Goal: Information Seeking & Learning: Compare options

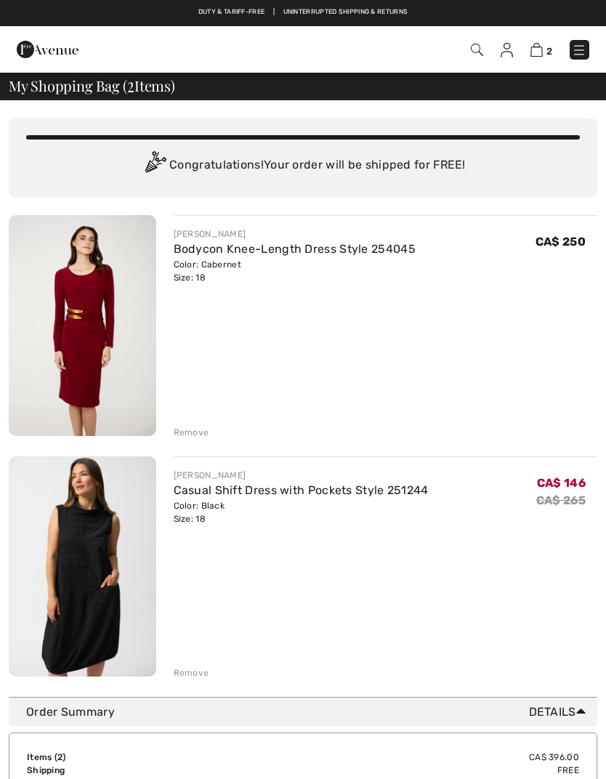
click at [205, 424] on div "Remove" at bounding box center [386, 431] width 424 height 16
click at [198, 438] on div "Remove" at bounding box center [192, 432] width 36 height 13
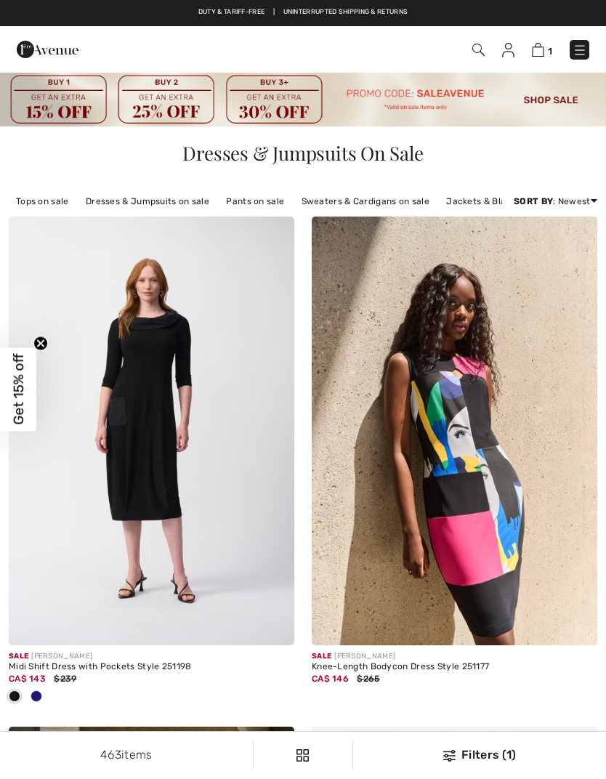
checkbox input "true"
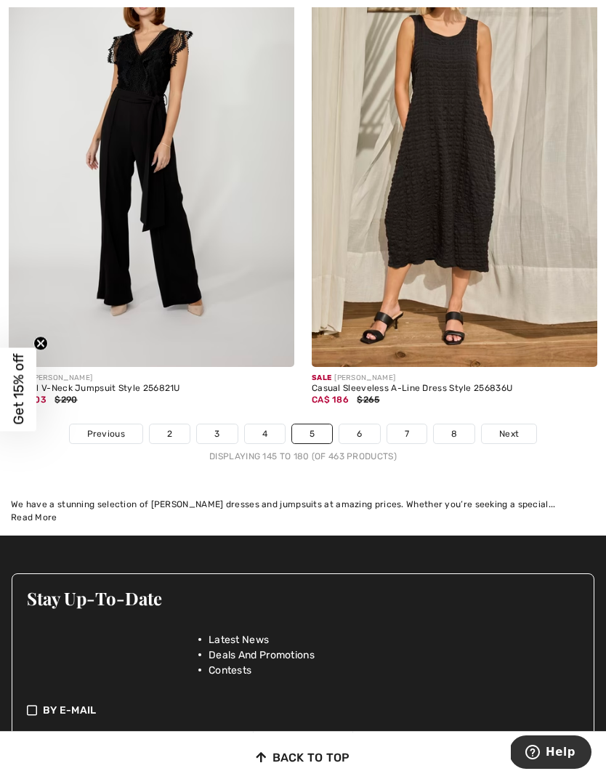
scroll to position [9202, 0]
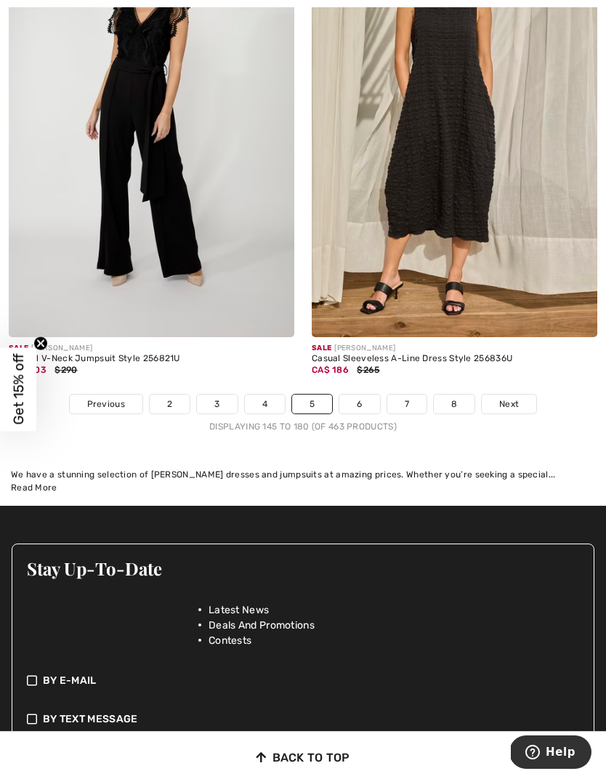
click at [365, 378] on div "Sale FRANK LYMAN Casual Sleeveless A-Line Dress Style 256836U CA$ 186 $265" at bounding box center [454, 365] width 285 height 57
click at [354, 400] on link "6" at bounding box center [359, 403] width 40 height 19
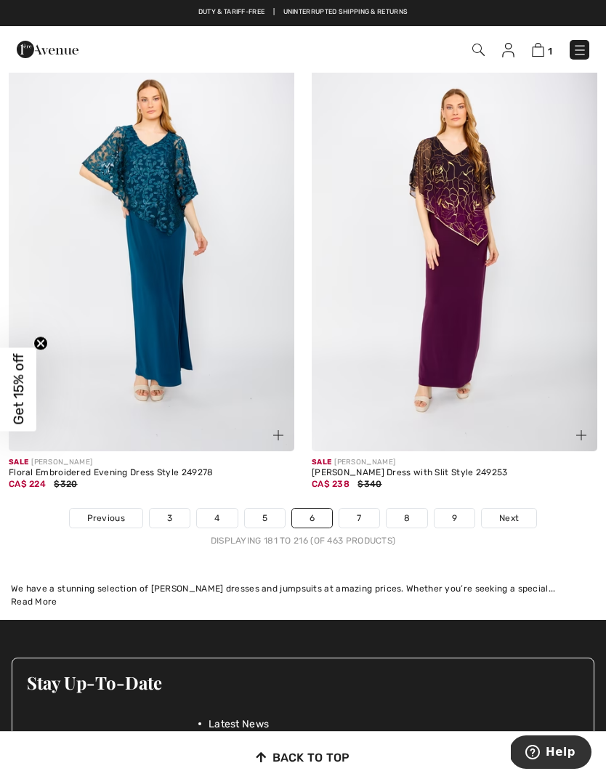
scroll to position [8721, 0]
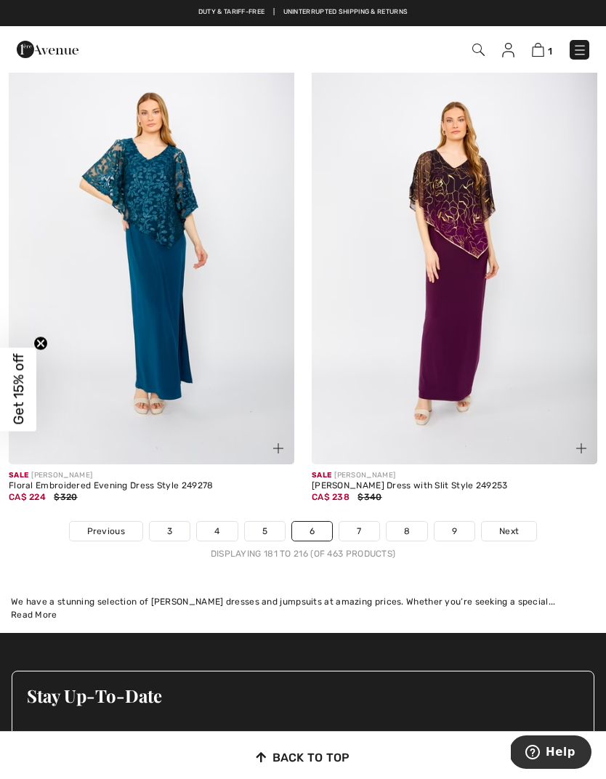
click at [364, 522] on link "7" at bounding box center [358, 531] width 39 height 19
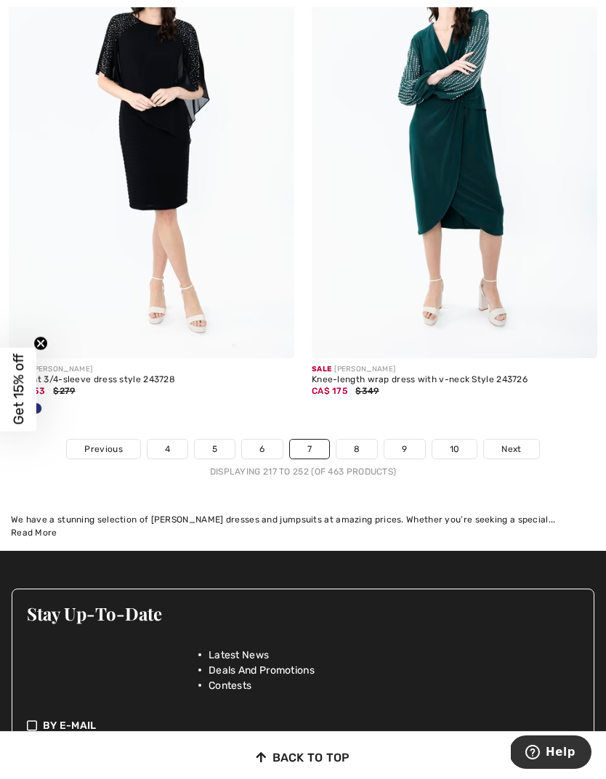
scroll to position [9321, 0]
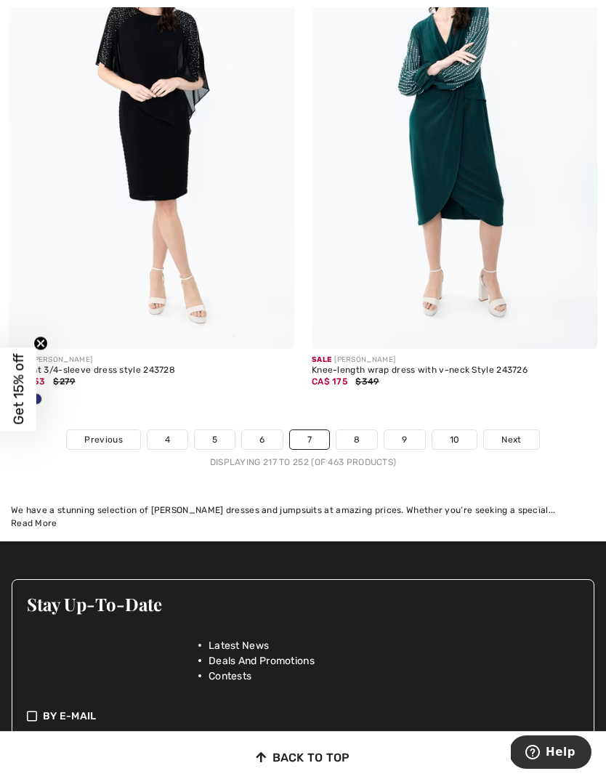
click at [363, 430] on link "8" at bounding box center [356, 439] width 41 height 19
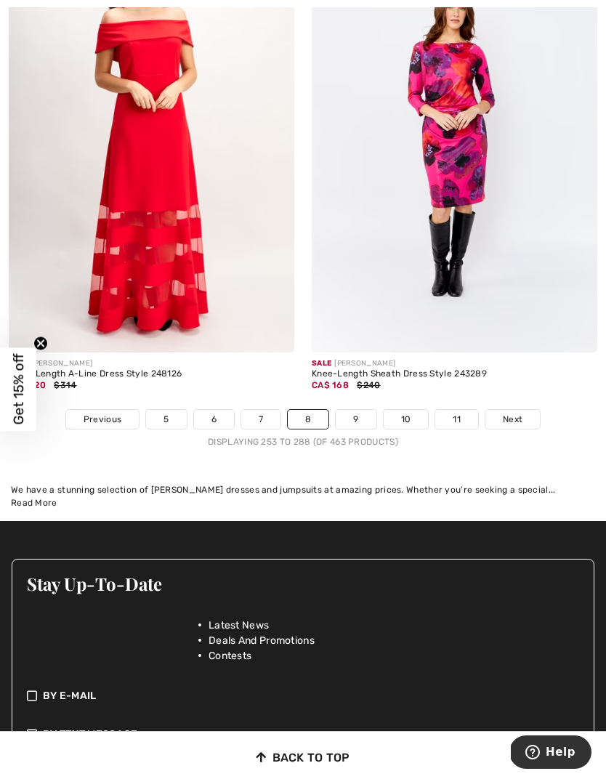
scroll to position [9169, 0]
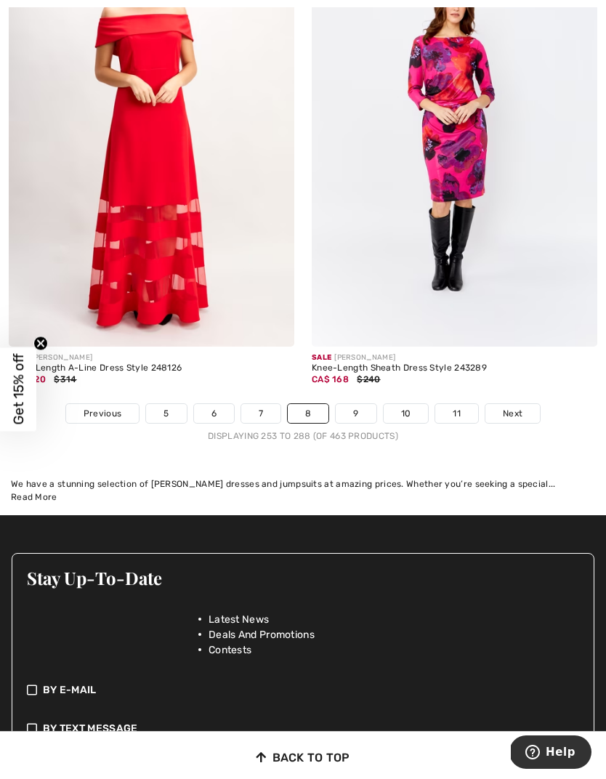
click at [357, 404] on link "9" at bounding box center [356, 413] width 40 height 19
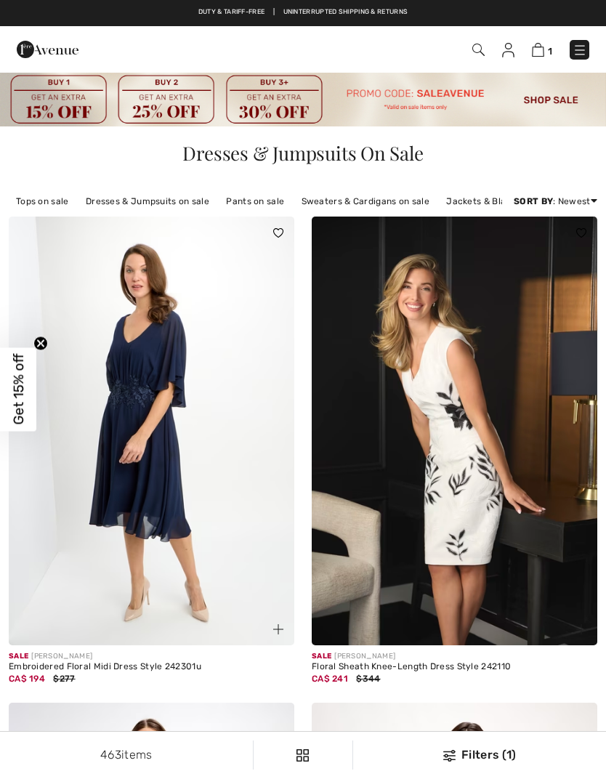
checkbox input "true"
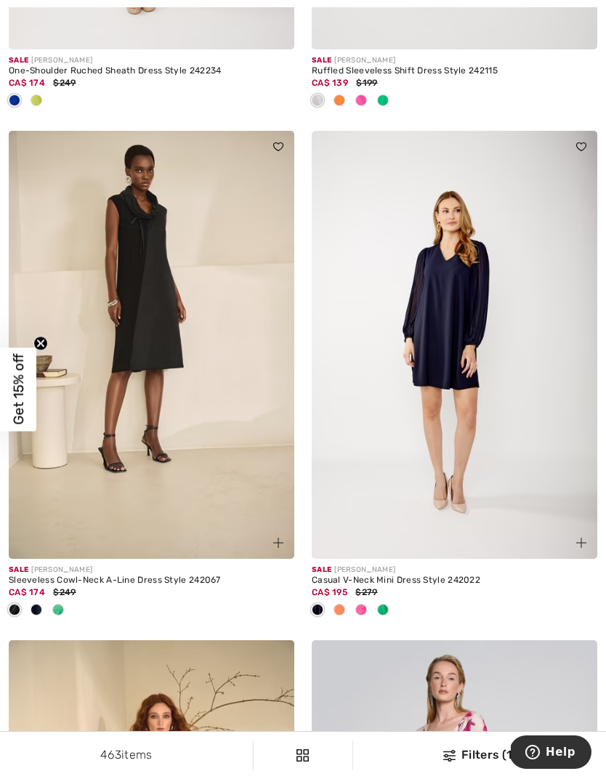
scroll to position [8264, 0]
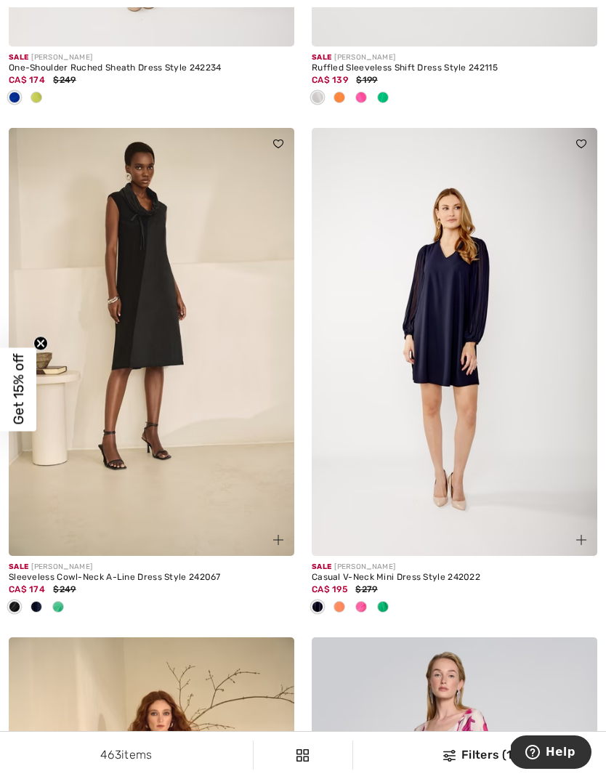
click at [186, 479] on img at bounding box center [151, 342] width 285 height 429
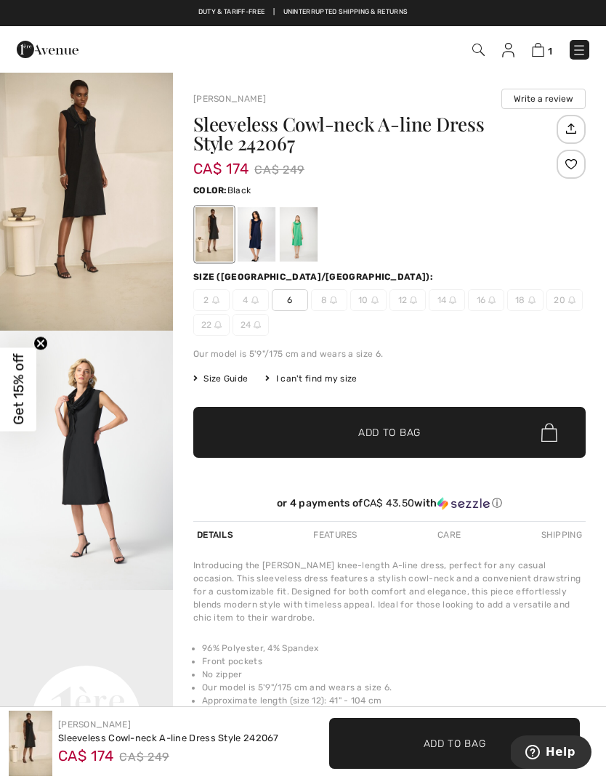
click at [115, 421] on img "2 / 5" at bounding box center [86, 460] width 173 height 259
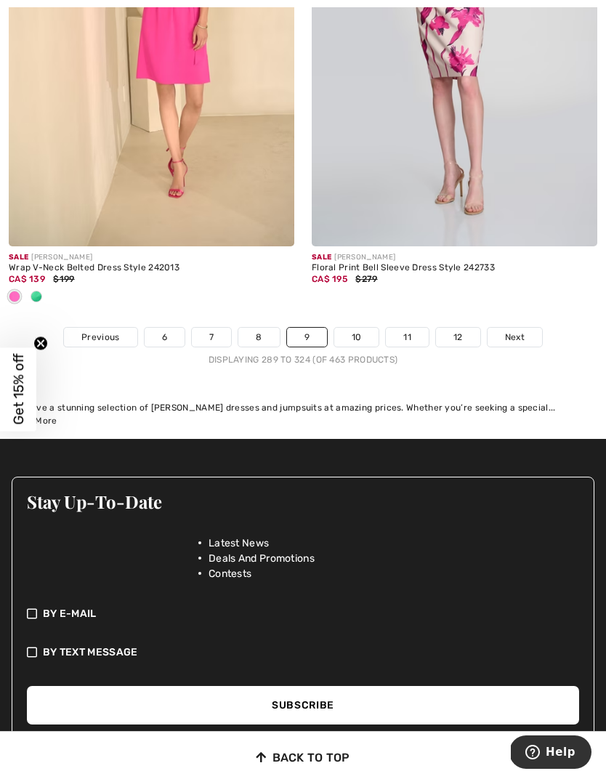
scroll to position [9353, 0]
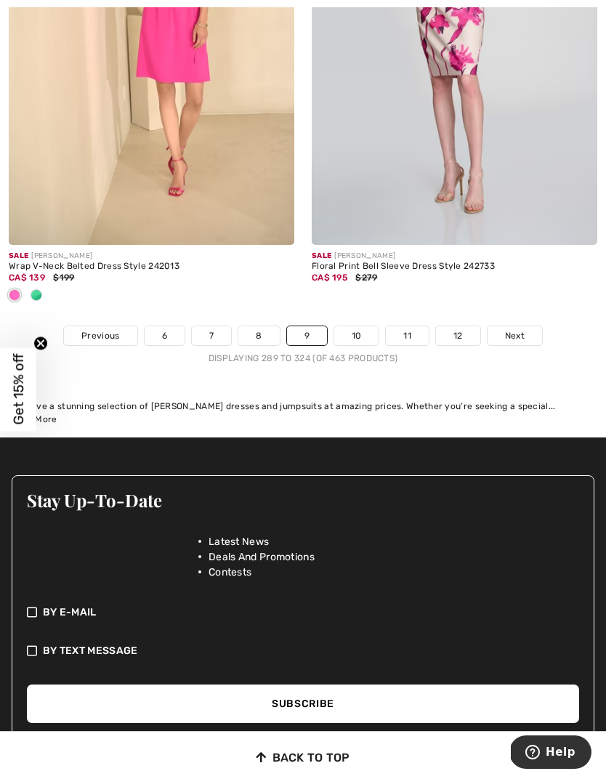
click at [363, 309] on div "Sale [PERSON_NAME] Floral Print Bell Sleeve Dress Style 242733 CA$ 195 $279" at bounding box center [454, 285] width 285 height 81
click at [360, 326] on link "10" at bounding box center [356, 335] width 45 height 19
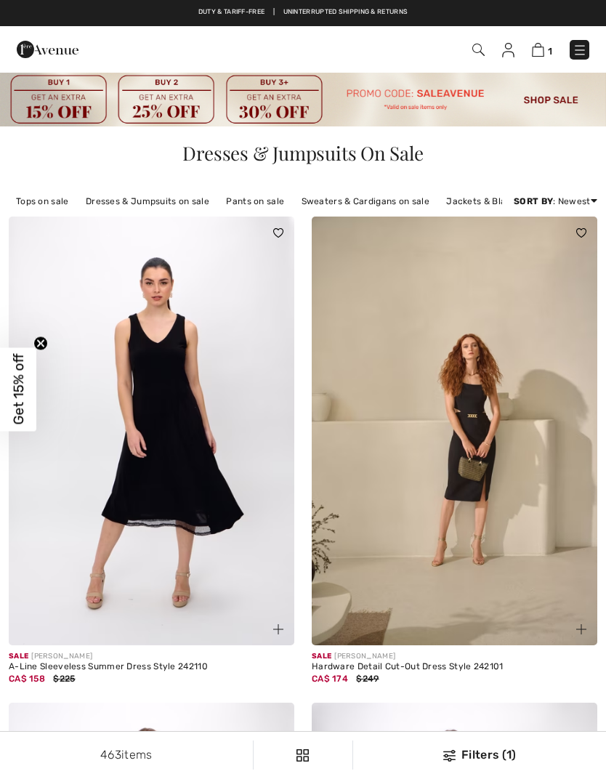
checkbox input "true"
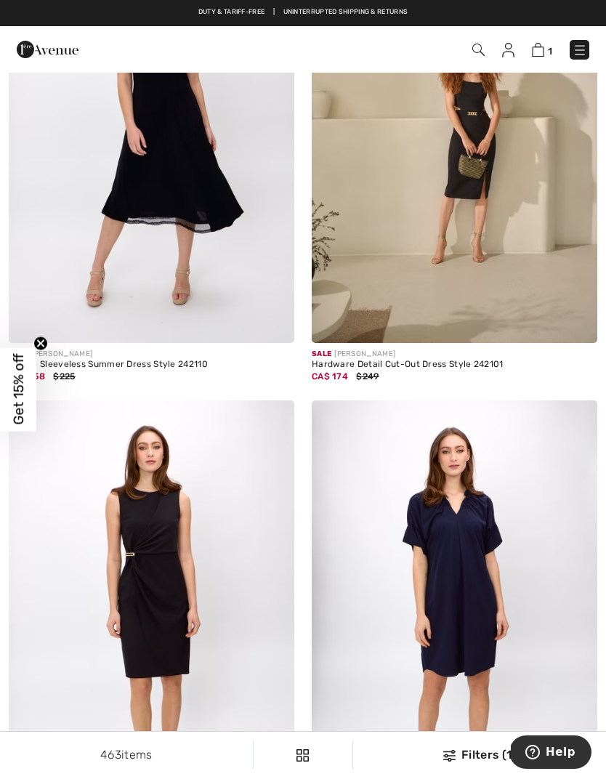
scroll to position [182, 0]
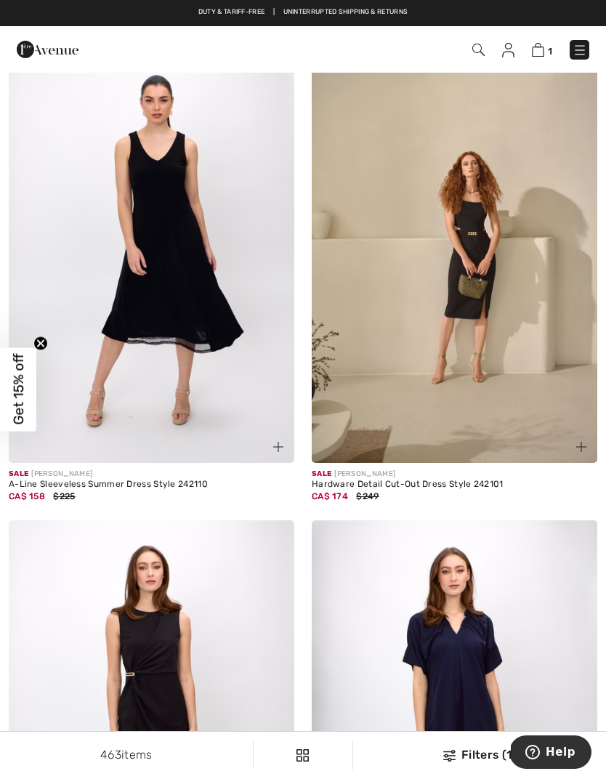
click at [521, 336] on img at bounding box center [454, 248] width 285 height 429
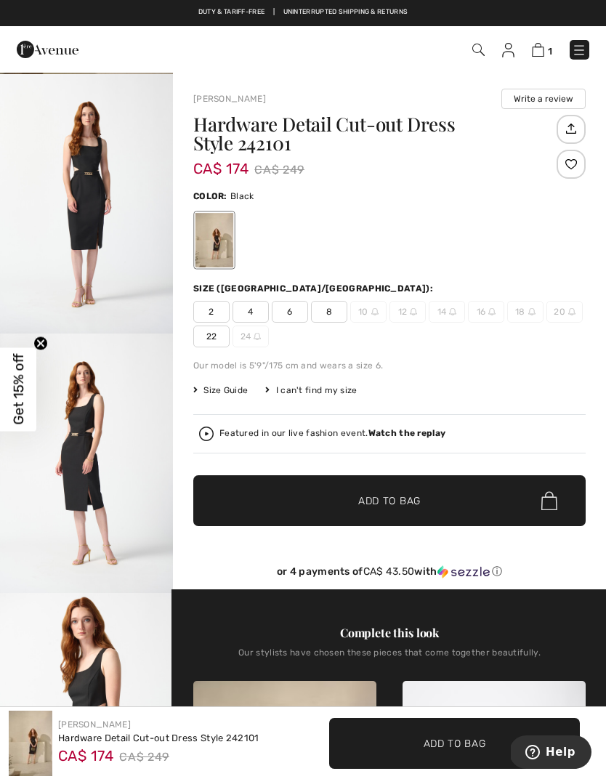
scroll to position [256, 0]
click at [107, 477] on img "3 / 11" at bounding box center [86, 462] width 173 height 259
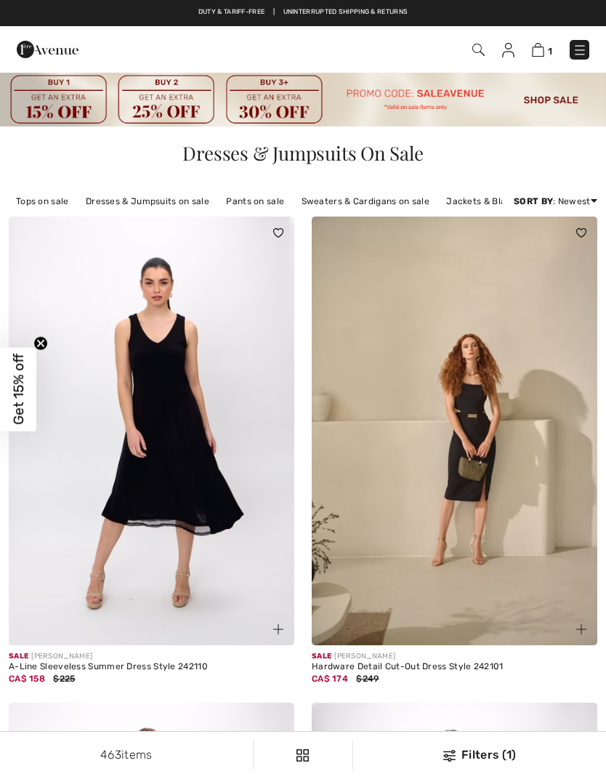
checkbox input "true"
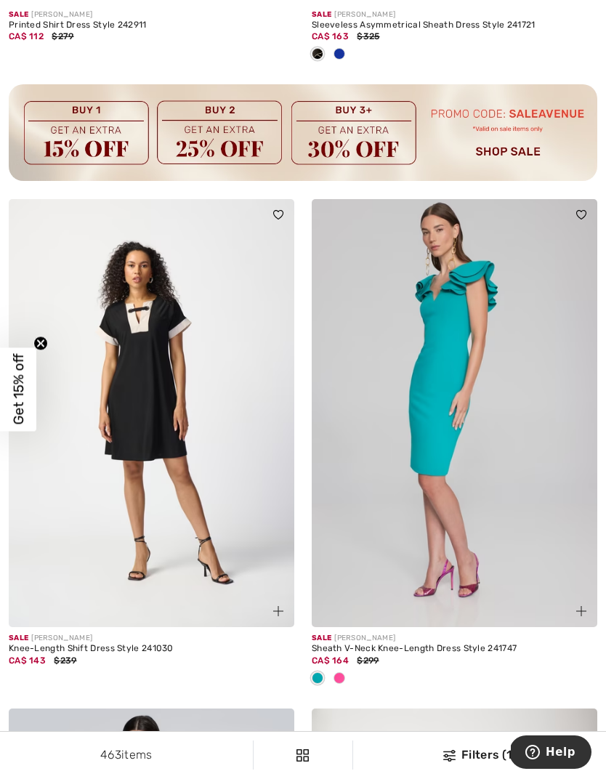
scroll to position [6180, 0]
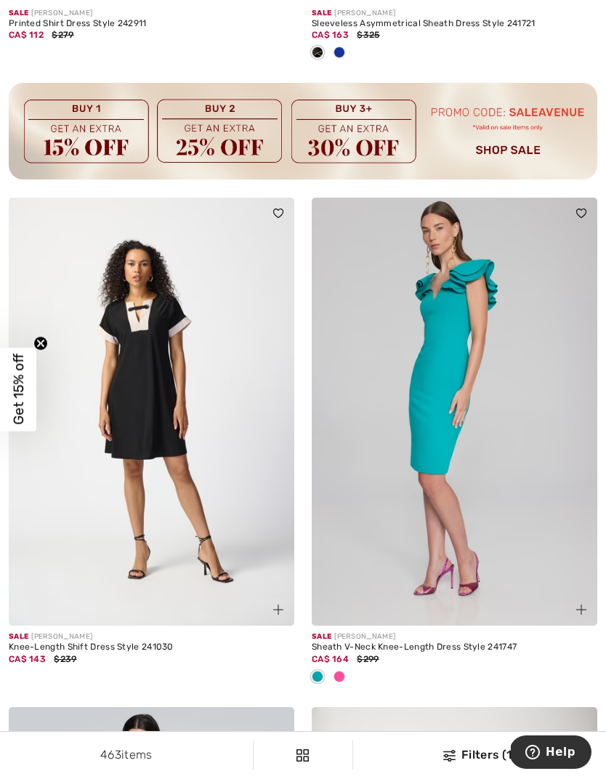
click at [585, 452] on img at bounding box center [454, 412] width 285 height 429
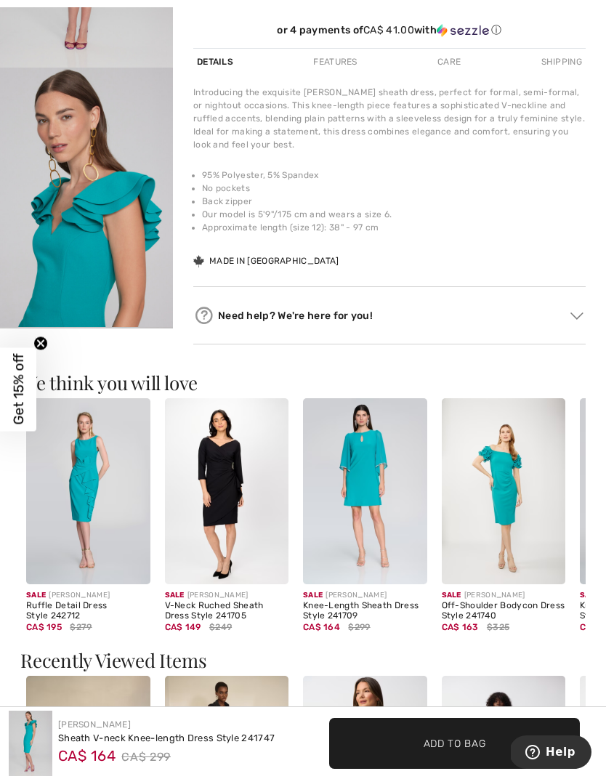
scroll to position [524, 0]
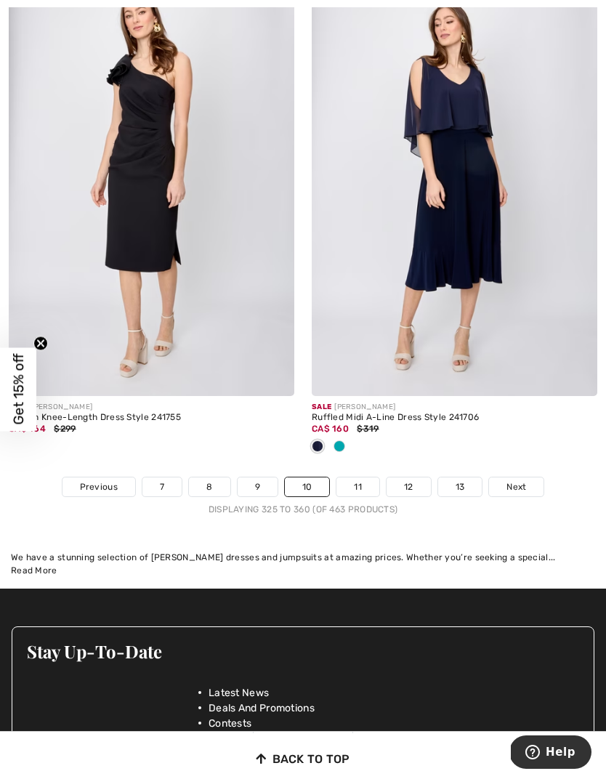
scroll to position [9228, 0]
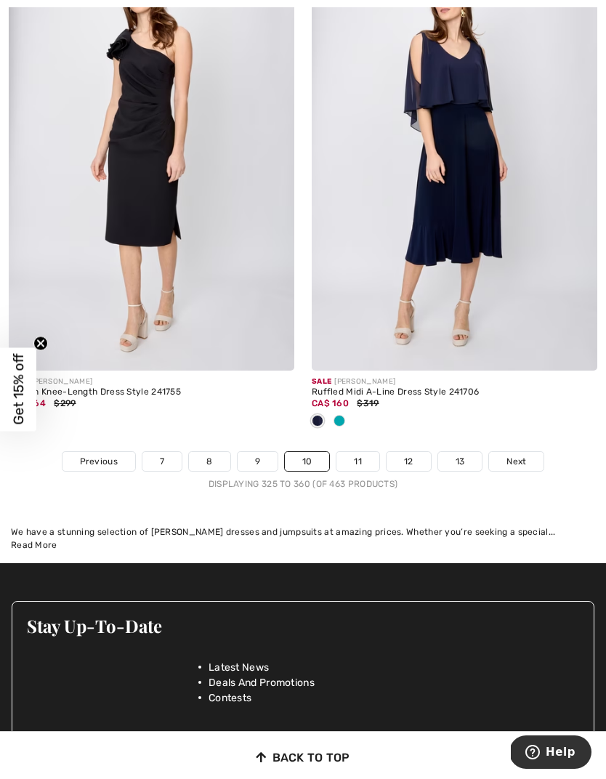
click at [365, 452] on link "11" at bounding box center [357, 461] width 43 height 19
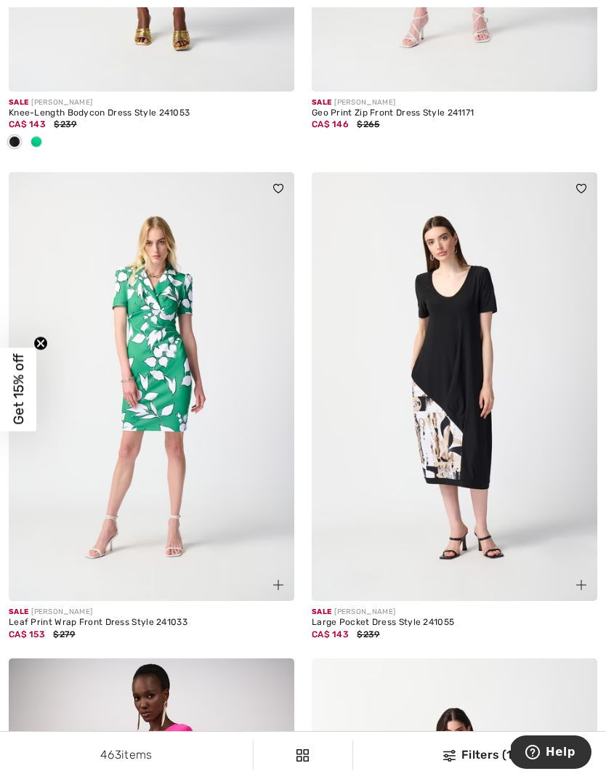
scroll to position [4673, 0]
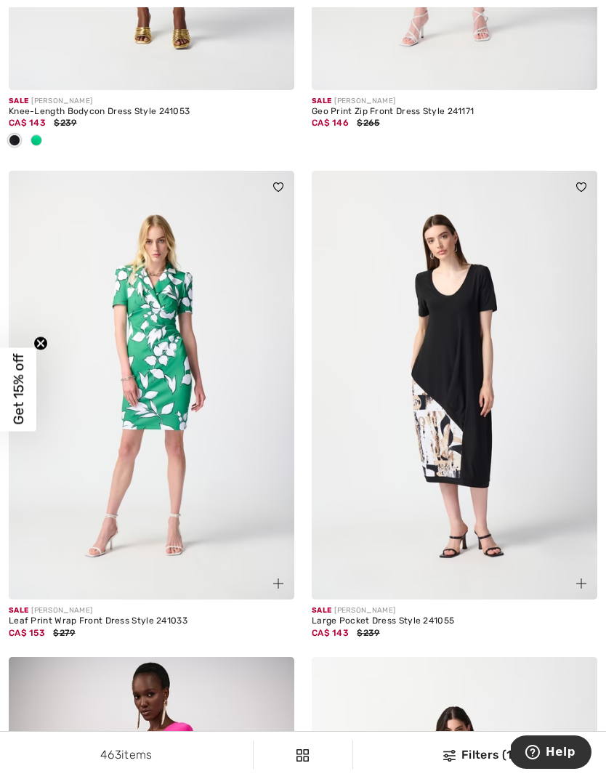
click at [498, 469] on img at bounding box center [454, 385] width 285 height 429
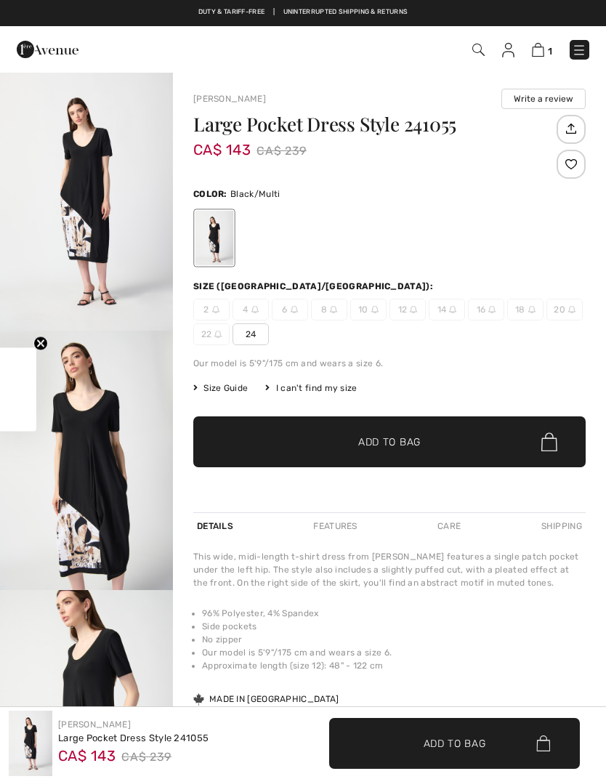
checkbox input "true"
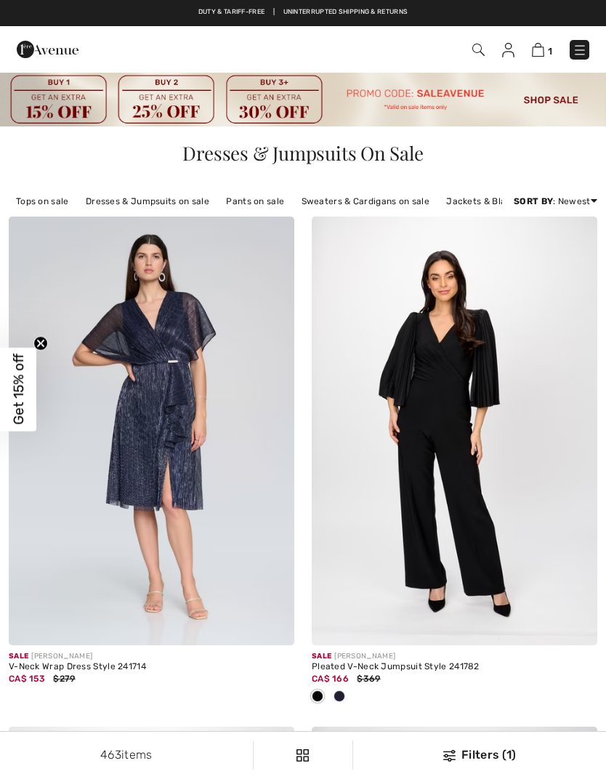
checkbox input "true"
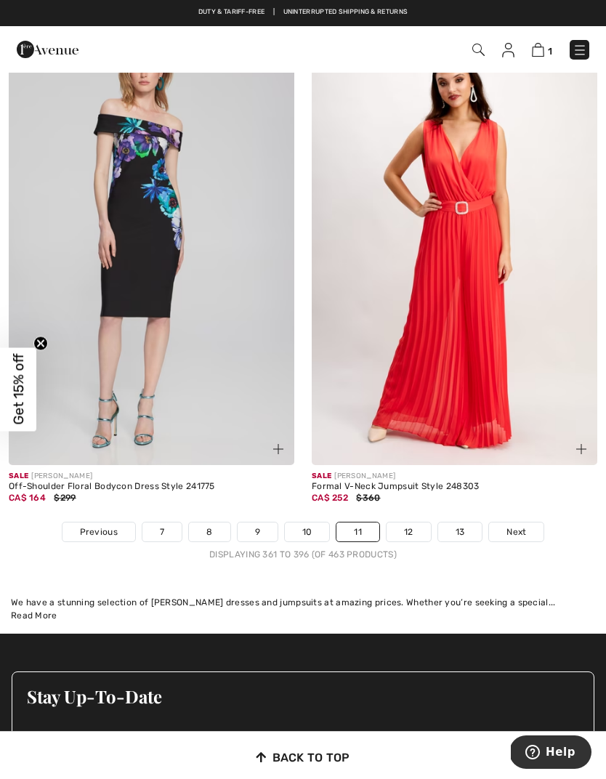
scroll to position [8819, 0]
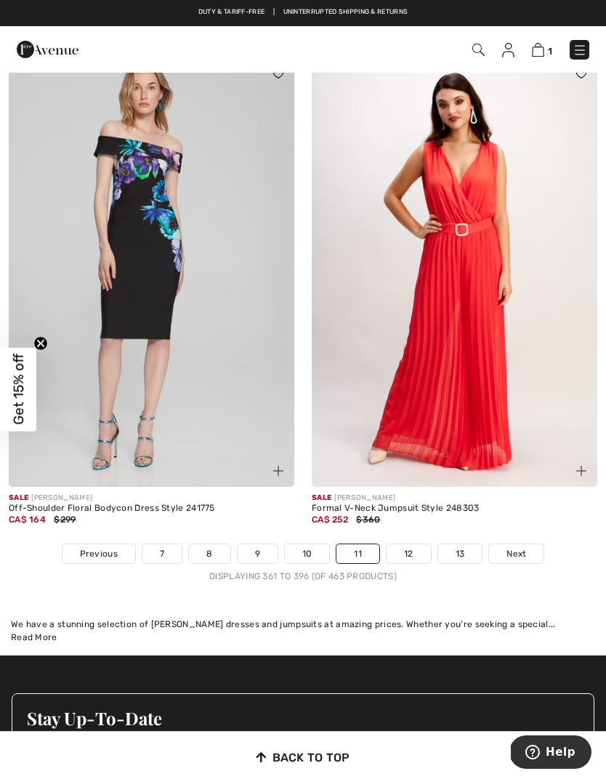
click at [419, 544] on link "12" at bounding box center [408, 553] width 44 height 19
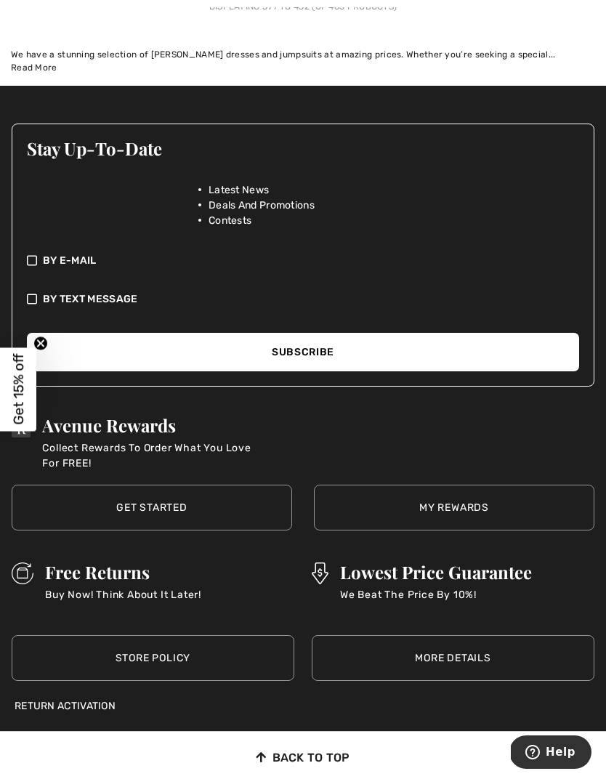
scroll to position [9661, 0]
